Goal: Entertainment & Leisure: Consume media (video, audio)

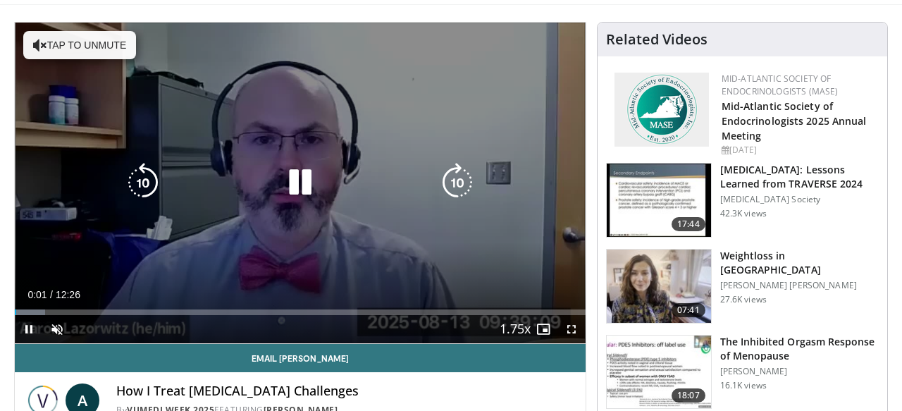
scroll to position [122, 0]
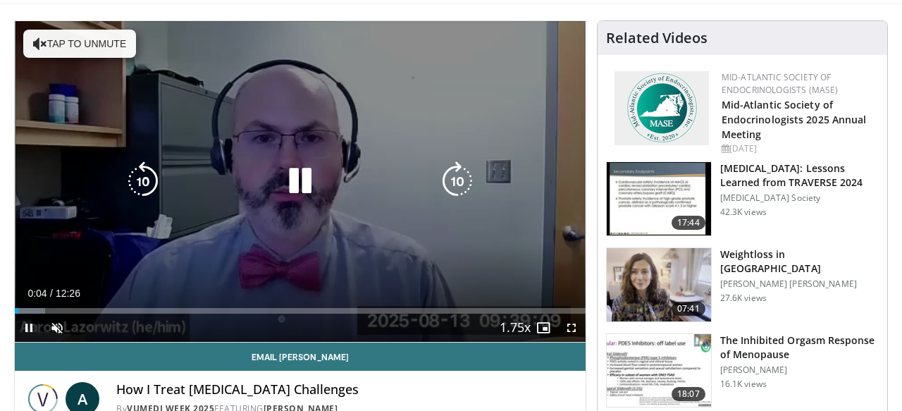
click at [111, 47] on button "Tap to unmute" at bounding box center [79, 44] width 113 height 28
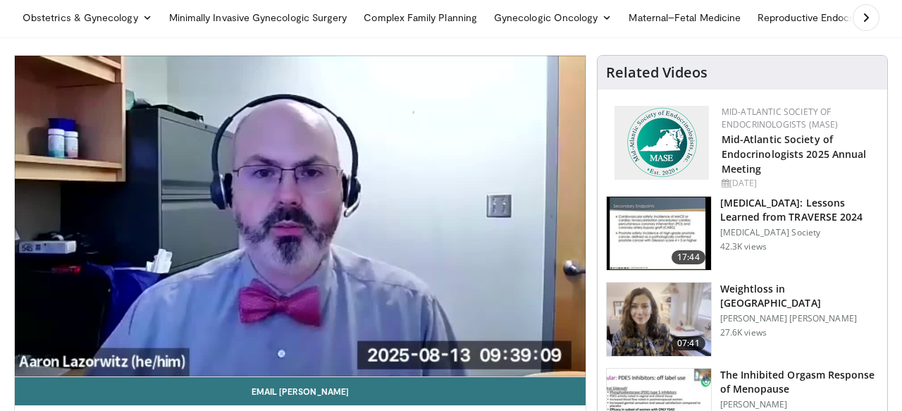
scroll to position [85, 0]
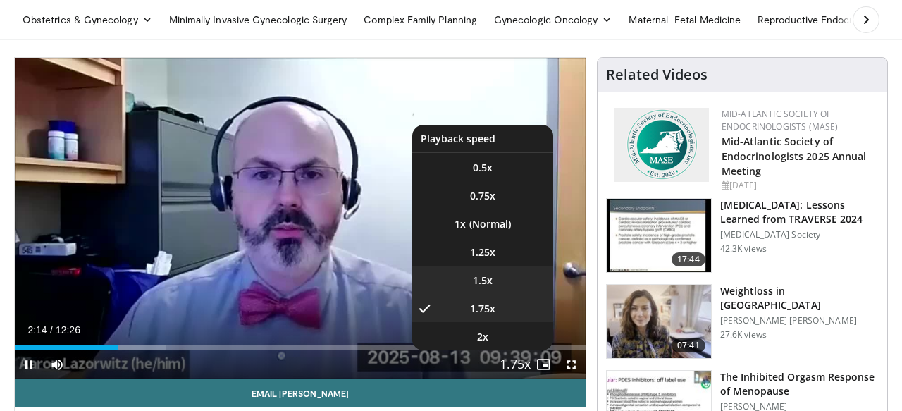
click at [498, 280] on li "1.5x" at bounding box center [482, 280] width 141 height 28
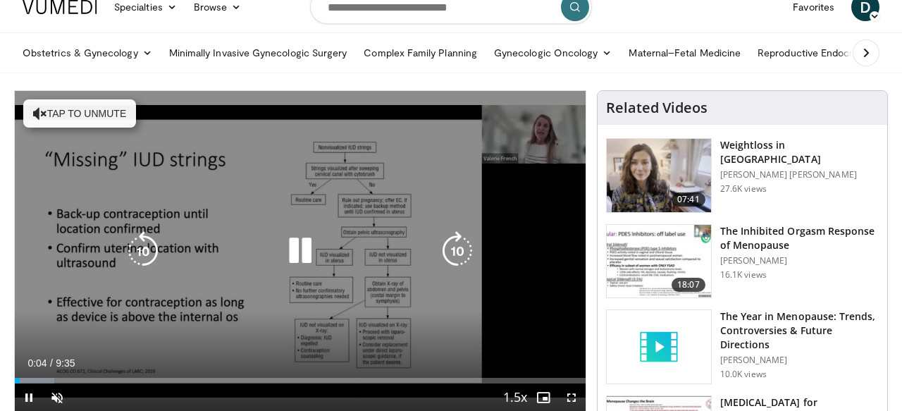
scroll to position [51, 0]
click at [107, 122] on button "Tap to unmute" at bounding box center [79, 114] width 113 height 28
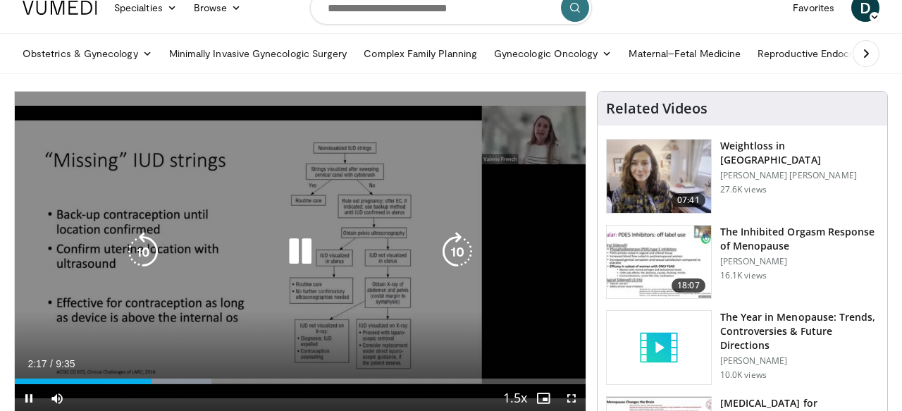
click at [259, 170] on div "10 seconds Tap to unmute" at bounding box center [300, 252] width 571 height 321
click at [263, 263] on div "Video Player" at bounding box center [300, 251] width 342 height 28
click at [299, 255] on icon "Video Player" at bounding box center [299, 251] width 39 height 39
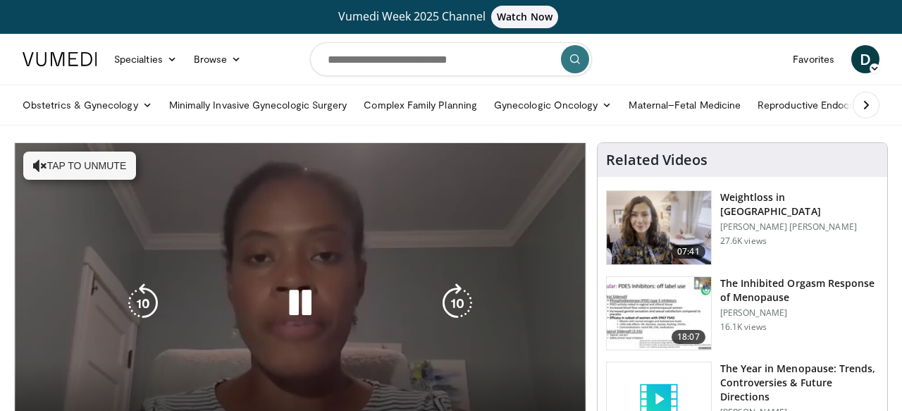
click at [311, 304] on icon "Video Player" at bounding box center [299, 302] width 39 height 39
click at [304, 309] on icon "Video Player" at bounding box center [299, 302] width 39 height 39
click at [87, 186] on div "10 seconds Tap to unmute" at bounding box center [300, 303] width 571 height 321
click at [87, 170] on button "Tap to unmute" at bounding box center [79, 165] width 113 height 28
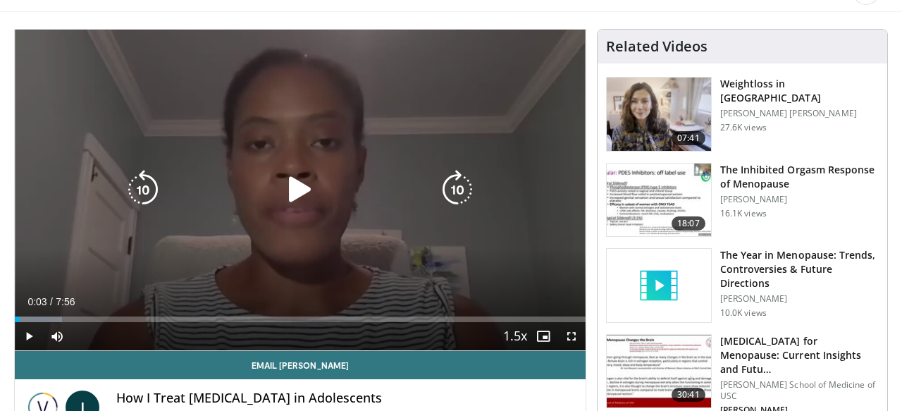
scroll to position [119, 0]
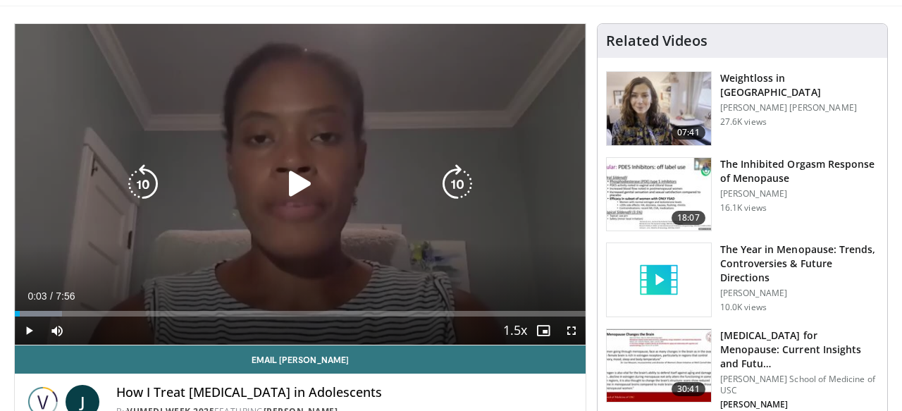
click at [296, 190] on icon "Video Player" at bounding box center [299, 183] width 39 height 39
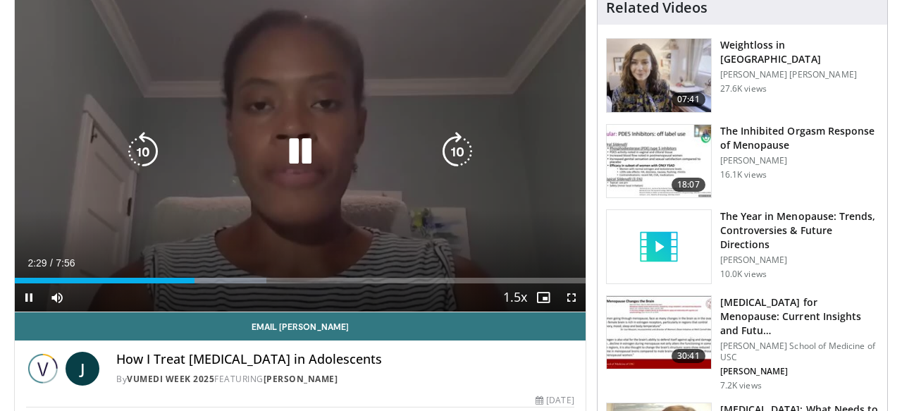
scroll to position [154, 0]
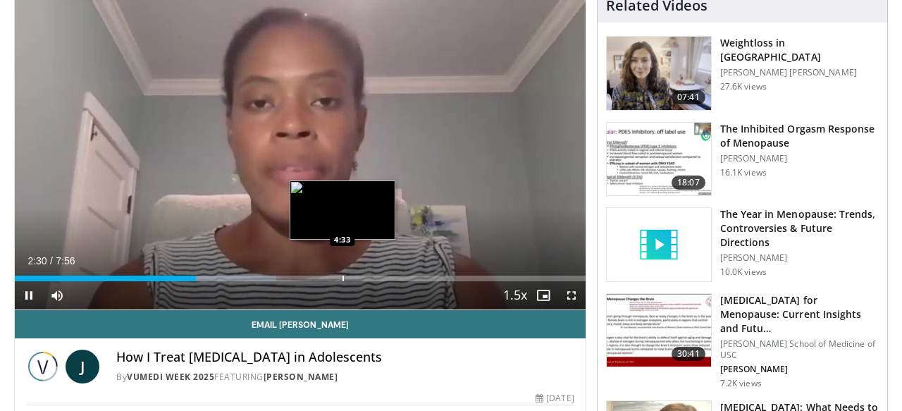
click at [342, 275] on div "Loaded : 45.80% 2:31 4:33" at bounding box center [300, 274] width 571 height 13
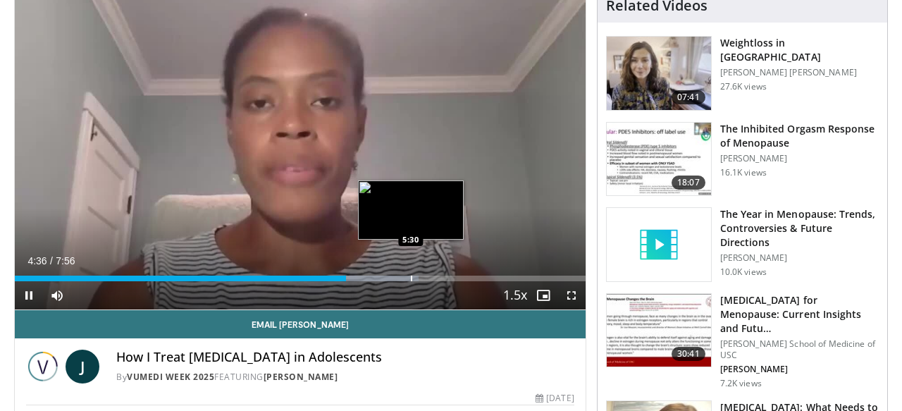
click at [411, 274] on div "Loaded : 70.79% 4:36 5:30" at bounding box center [300, 274] width 571 height 13
